Goal: Answer question/provide support

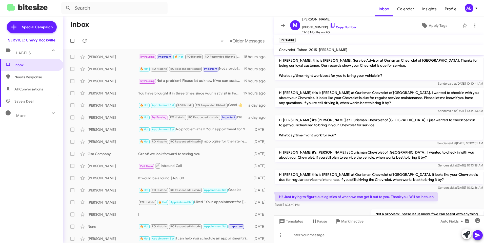
scroll to position [19, 0]
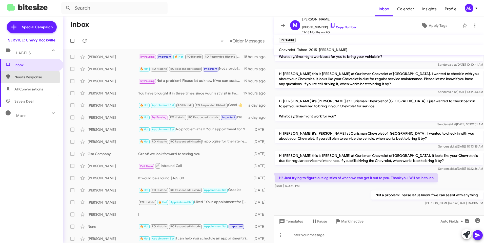
click at [24, 79] on span "Needs Response" at bounding box center [35, 77] width 43 height 5
type input "in:needs-response"
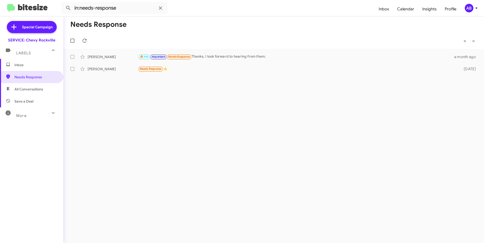
click at [420, 39] on mat-toolbar-row "« Previous » Next" at bounding box center [273, 41] width 421 height 16
